Goal: Browse casually

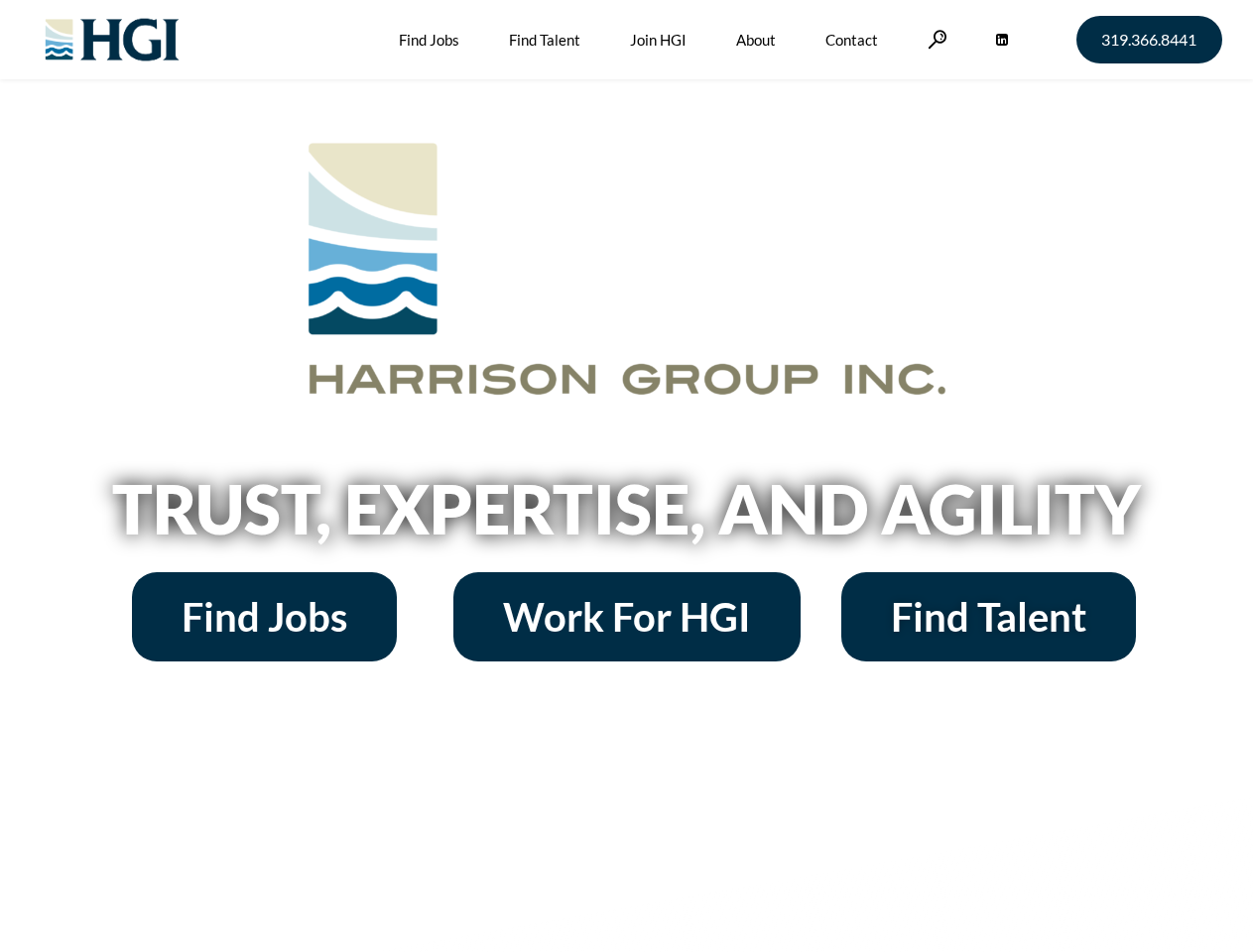
click at [626, 476] on h2 "Trust, Expertise, and Agility" at bounding box center [627, 509] width 1131 height 67
click at [935, 39] on link at bounding box center [938, 39] width 20 height 19
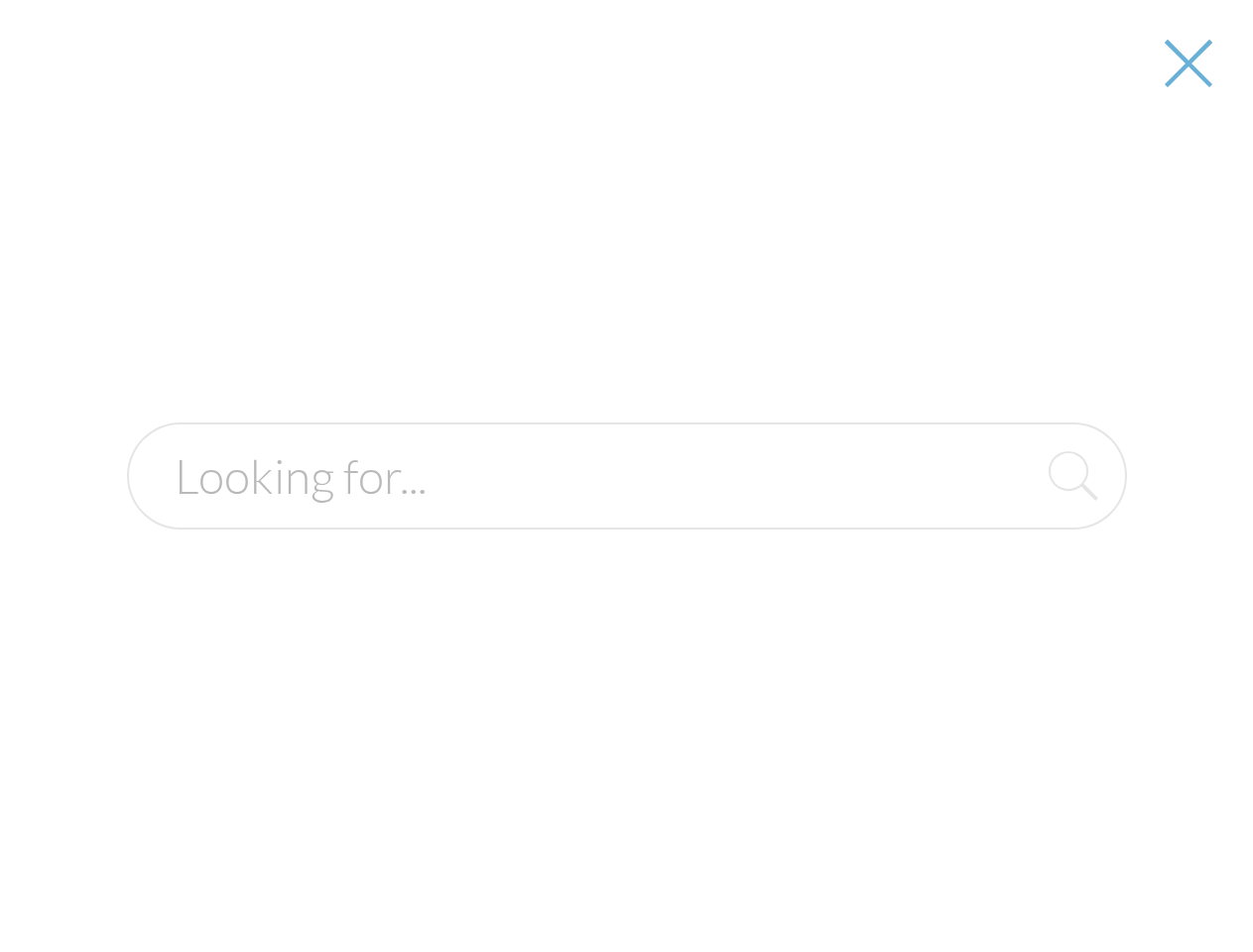
click at [626, 516] on h2 "Trust, Expertise, and Agility" at bounding box center [627, 509] width 1131 height 67
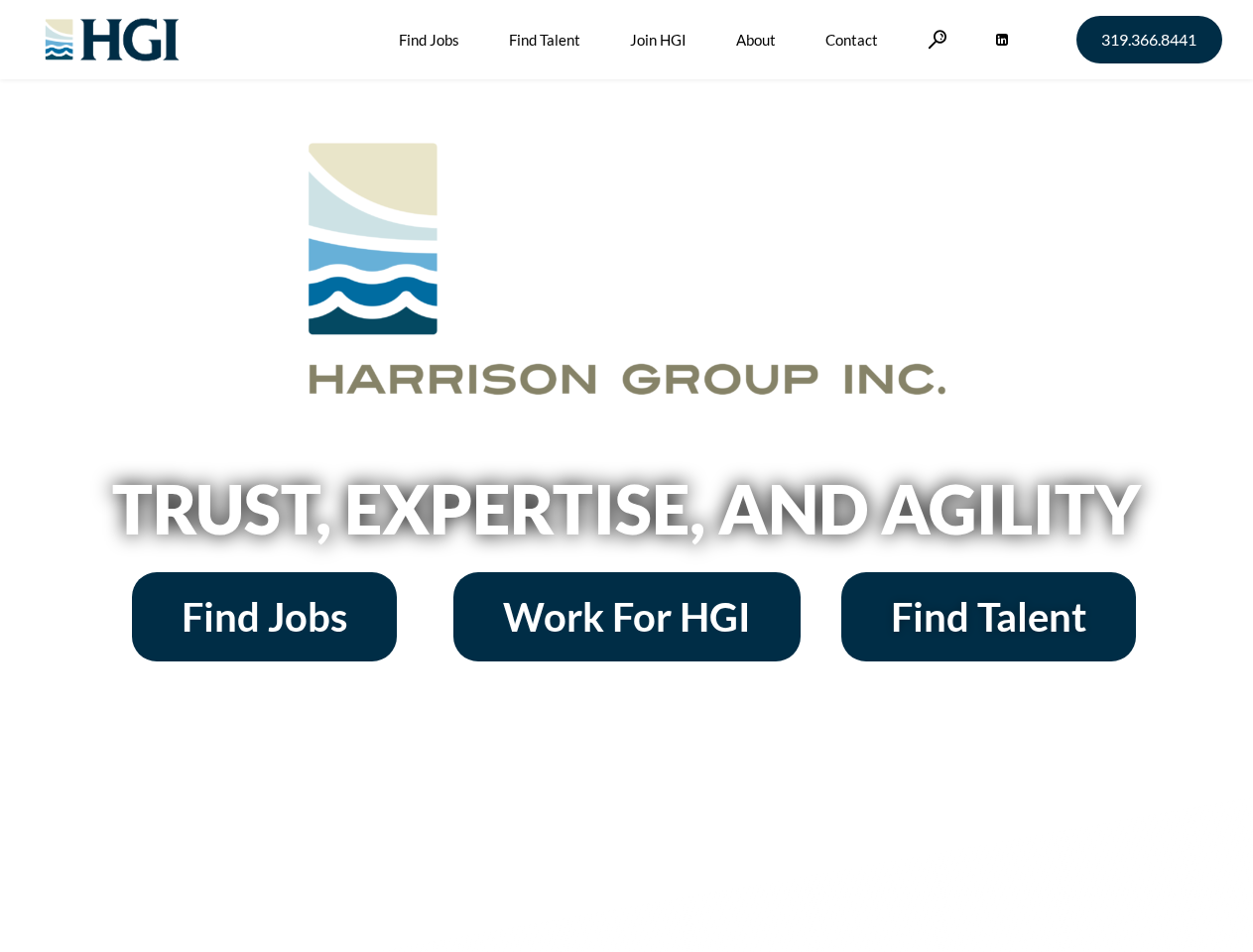
click at [626, 476] on h2 "Trust, Expertise, and Agility" at bounding box center [627, 509] width 1131 height 67
click at [935, 39] on link at bounding box center [938, 39] width 20 height 19
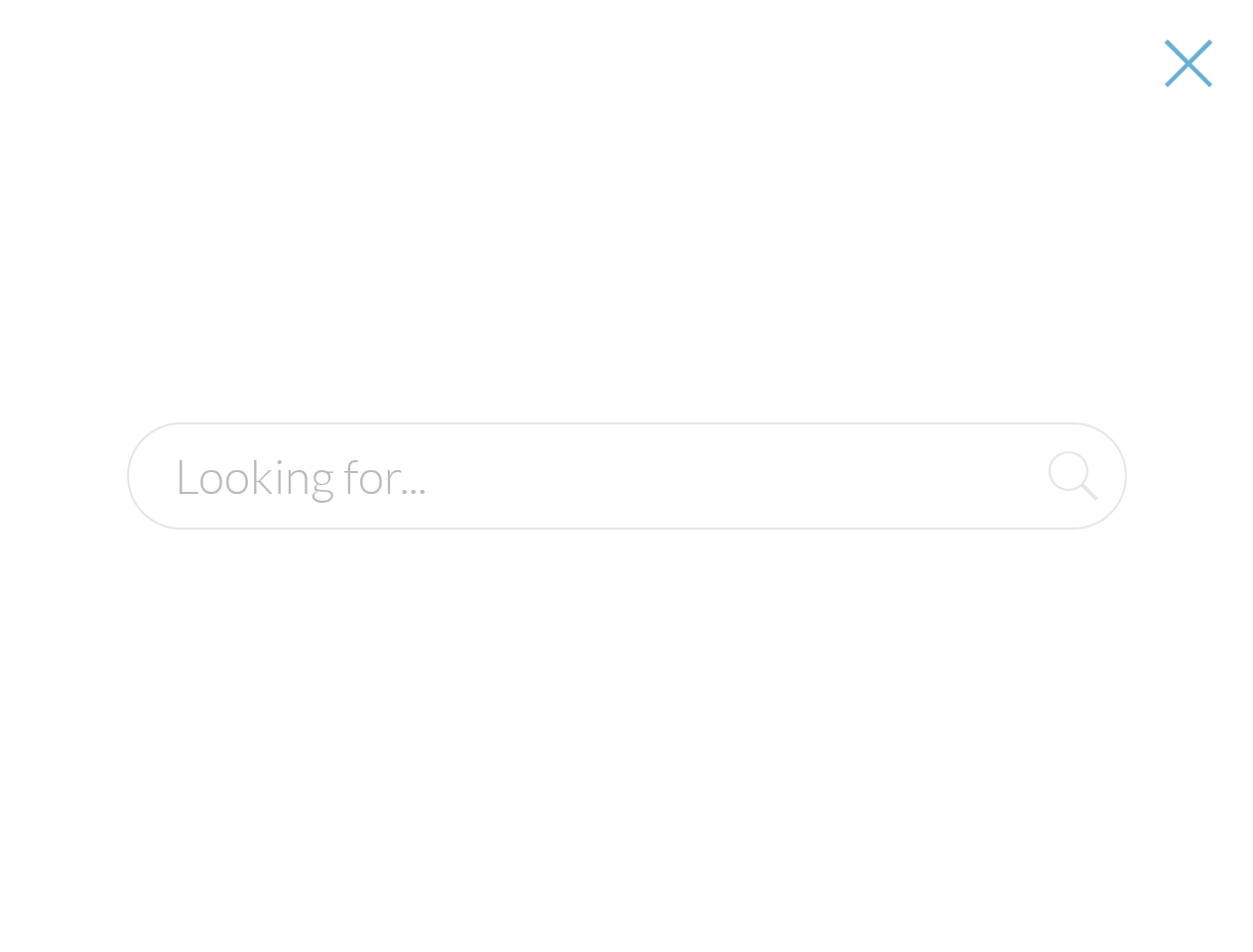
click at [626, 516] on h2 "Trust, Expertise, and Agility" at bounding box center [627, 509] width 1131 height 67
